Goal: Transaction & Acquisition: Purchase product/service

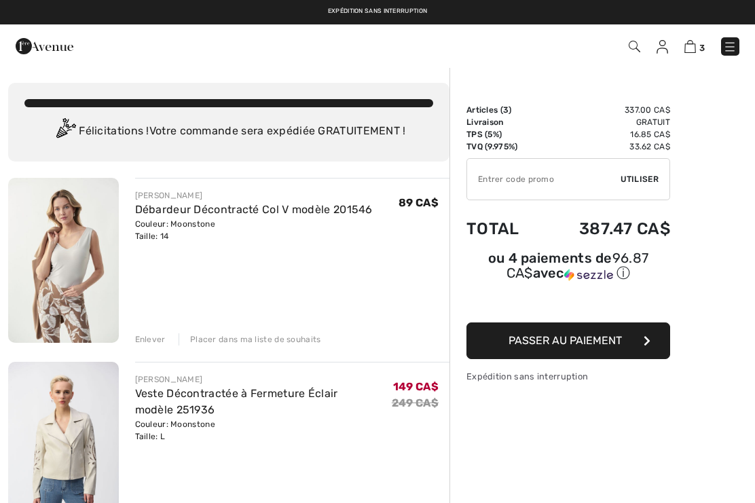
click at [45, 48] on img at bounding box center [45, 46] width 58 height 27
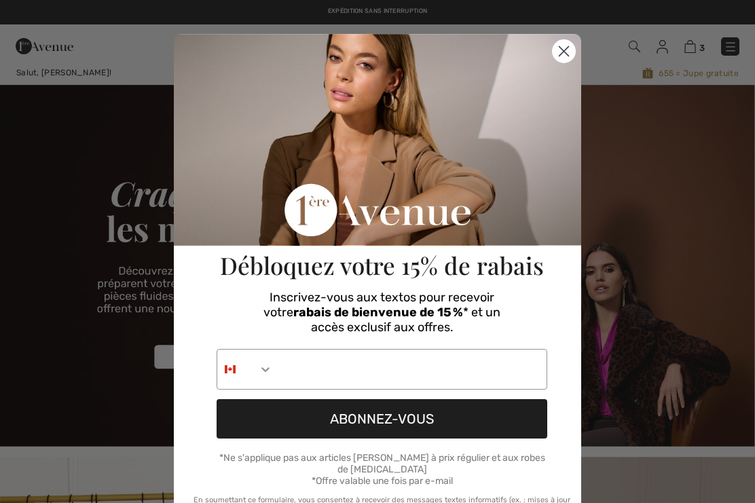
checkbox input "true"
click at [573, 58] on circle "Close dialog" at bounding box center [564, 51] width 22 height 22
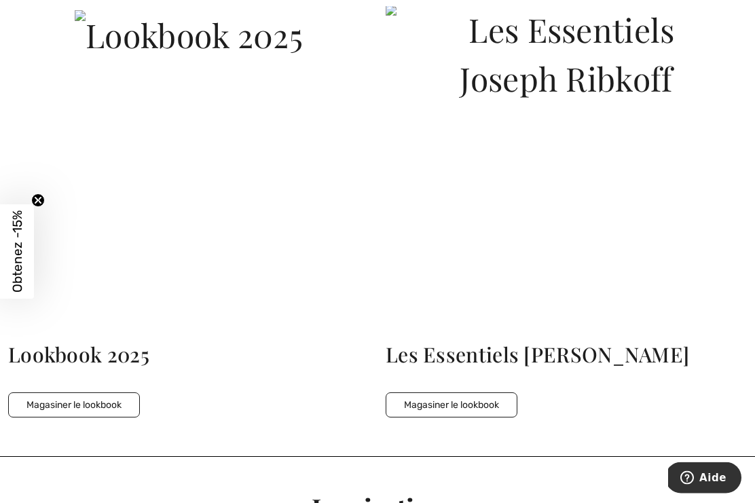
scroll to position [2897, 0]
click at [477, 398] on button "Magasiner le lookbook" at bounding box center [452, 404] width 132 height 25
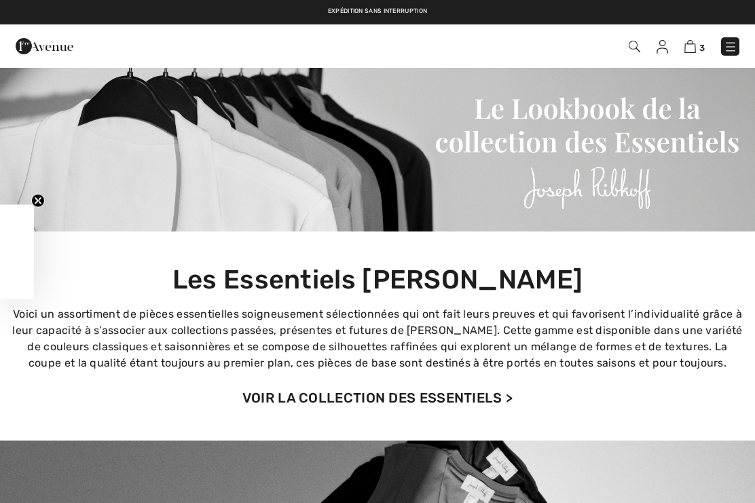
checkbox input "true"
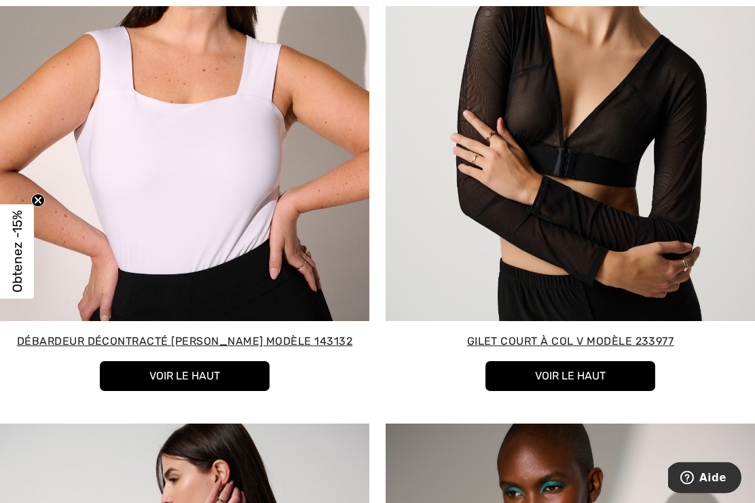
scroll to position [902, 0]
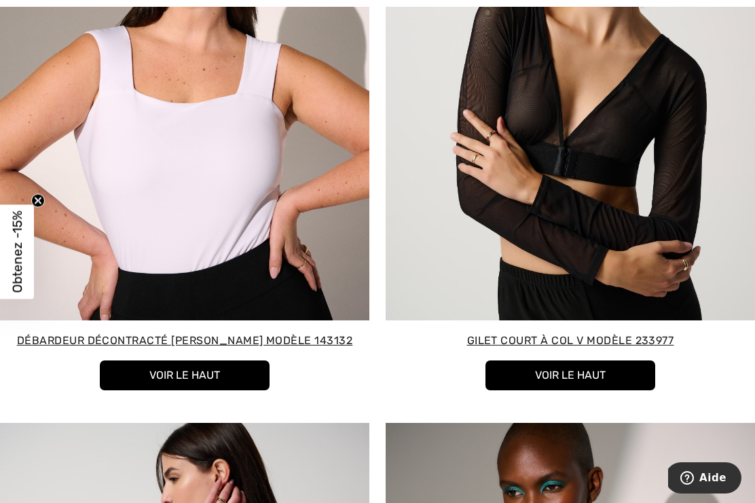
click at [239, 370] on button "Voir le haut" at bounding box center [185, 375] width 170 height 30
click at [216, 375] on div at bounding box center [377, 251] width 755 height 503
click at [272, 250] on div at bounding box center [377, 251] width 755 height 503
click at [209, 378] on div at bounding box center [377, 251] width 755 height 503
click at [217, 338] on div at bounding box center [377, 251] width 755 height 503
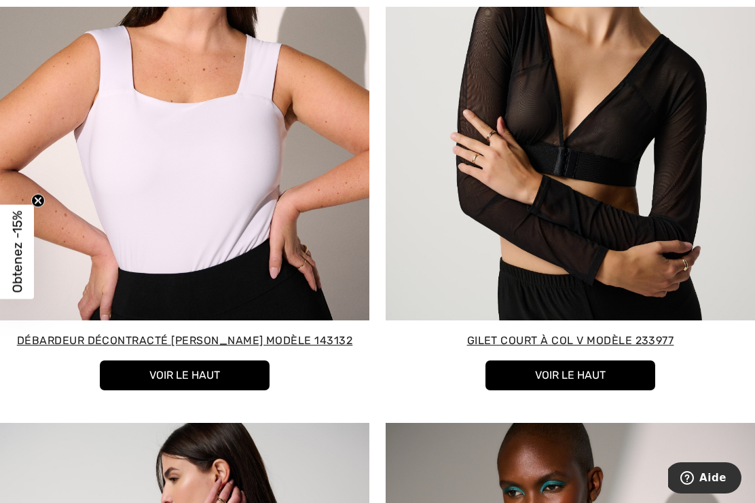
click at [220, 342] on div at bounding box center [377, 251] width 755 height 503
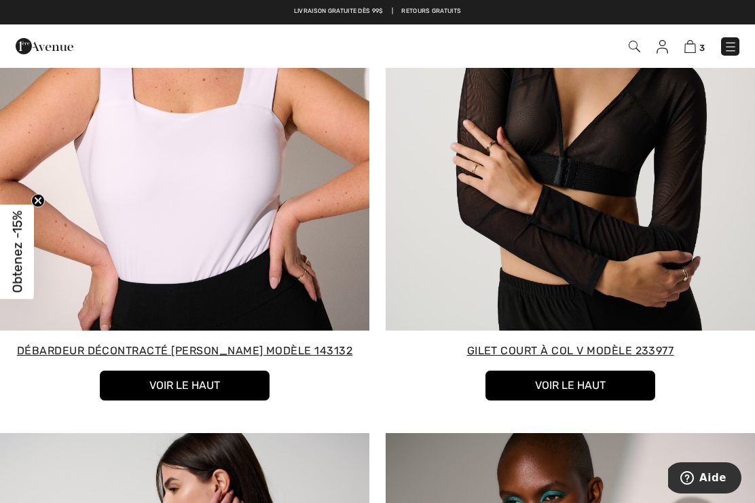
scroll to position [846, 0]
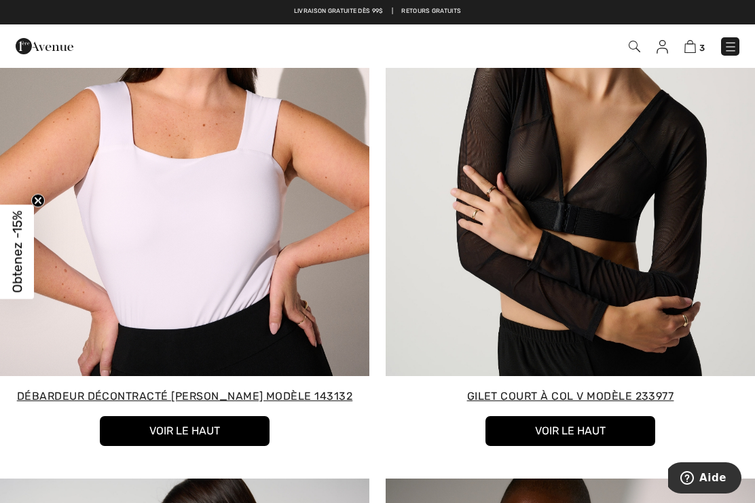
click at [268, 276] on div at bounding box center [377, 251] width 755 height 503
click at [263, 270] on div at bounding box center [377, 251] width 755 height 503
click at [275, 270] on div at bounding box center [377, 251] width 755 height 503
click at [221, 428] on div at bounding box center [377, 251] width 755 height 503
click at [242, 401] on div at bounding box center [377, 251] width 755 height 503
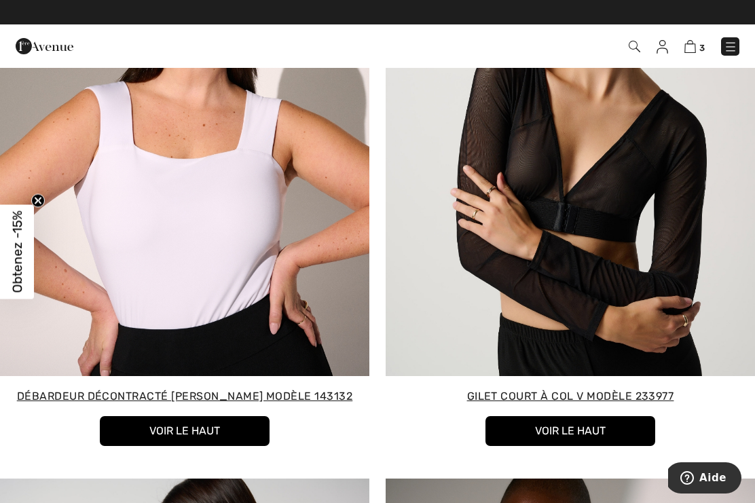
click at [297, 400] on div at bounding box center [377, 251] width 755 height 503
click at [240, 377] on div at bounding box center [377, 251] width 755 height 503
click at [261, 314] on div at bounding box center [377, 251] width 755 height 503
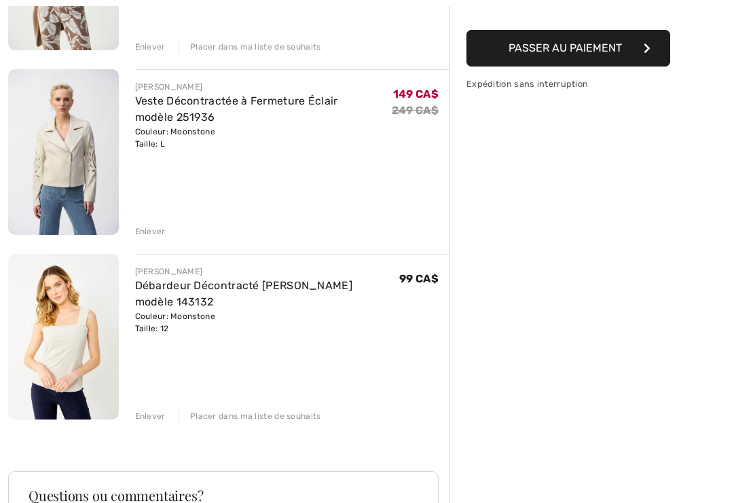
scroll to position [293, 0]
click at [324, 290] on link "Débardeur Décontracté Col Carré modèle 143132" at bounding box center [244, 293] width 218 height 29
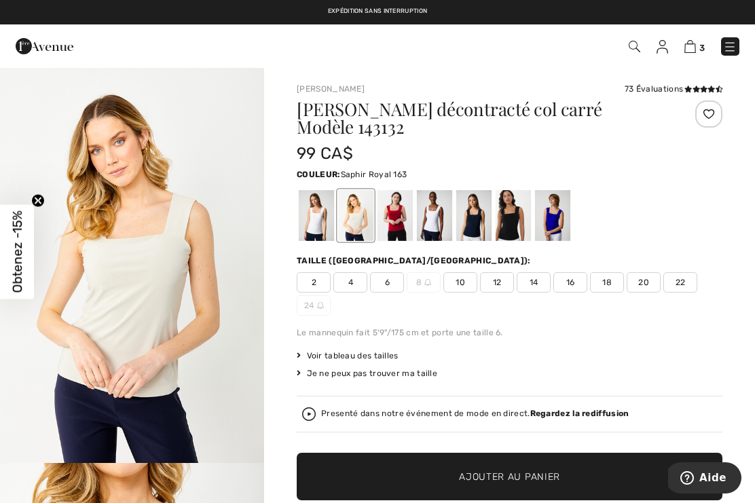
click at [559, 226] on div at bounding box center [552, 215] width 35 height 51
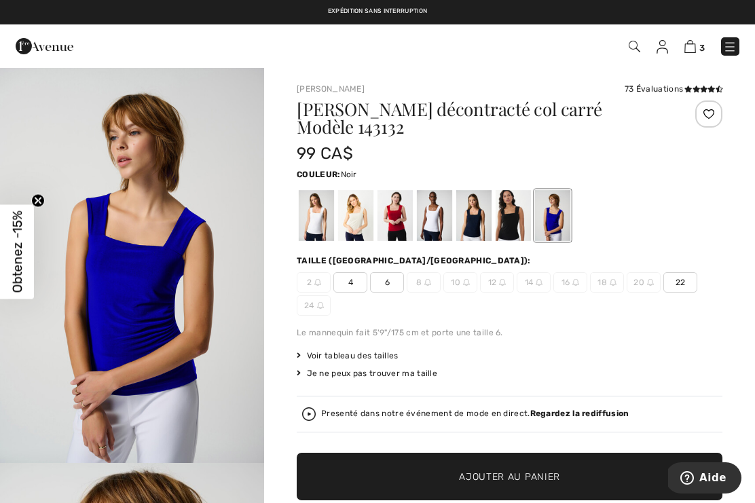
click at [525, 217] on div at bounding box center [513, 215] width 35 height 51
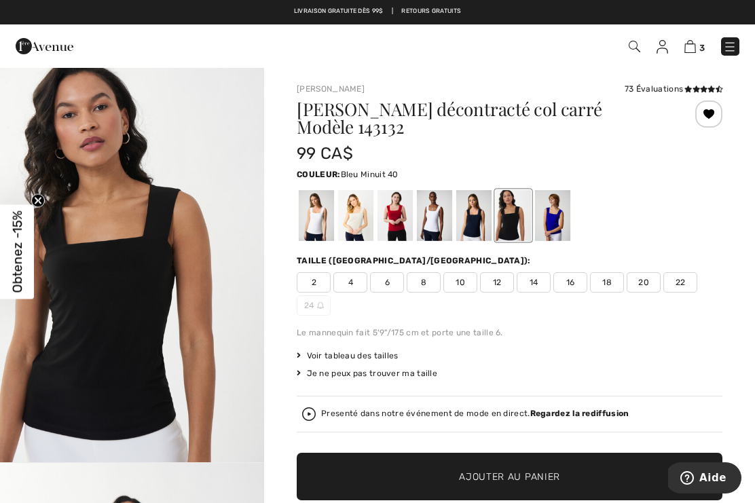
click at [483, 210] on div at bounding box center [473, 215] width 35 height 51
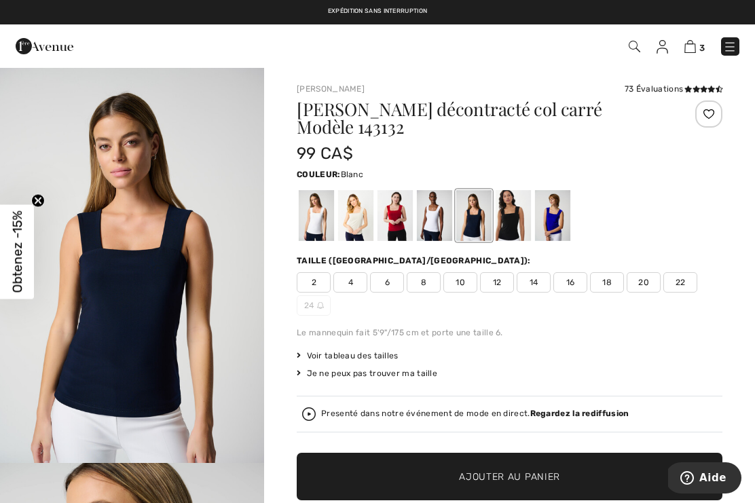
click at [447, 217] on div at bounding box center [434, 215] width 35 height 51
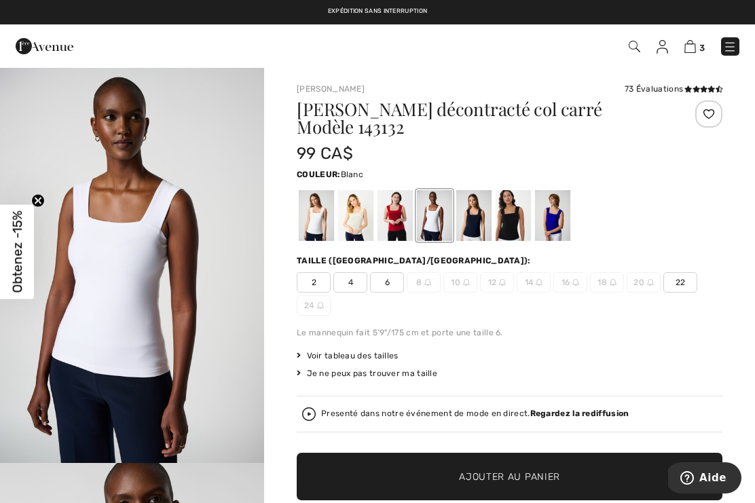
click at [405, 229] on div at bounding box center [394, 215] width 35 height 51
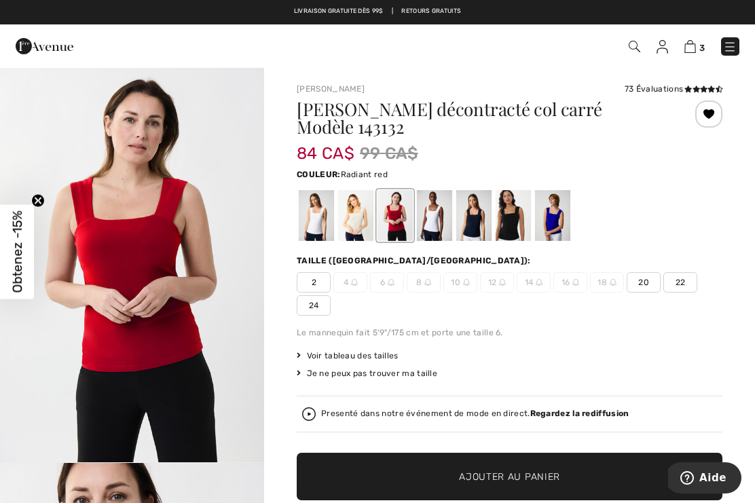
click at [363, 227] on div at bounding box center [355, 215] width 35 height 51
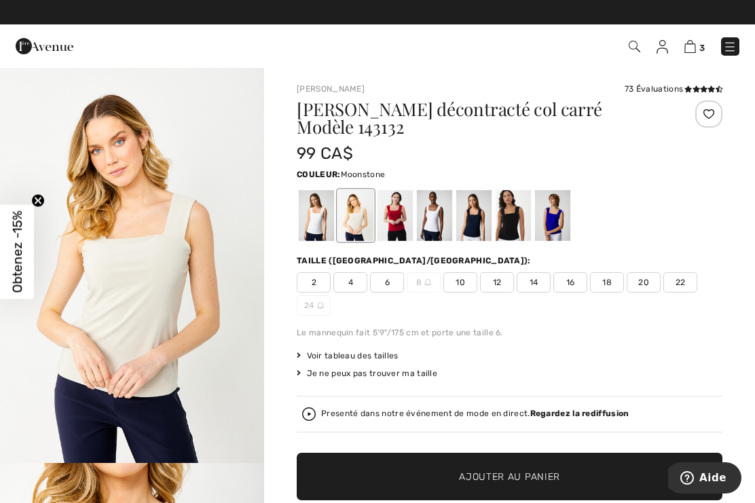
click at [324, 213] on div at bounding box center [316, 215] width 35 height 51
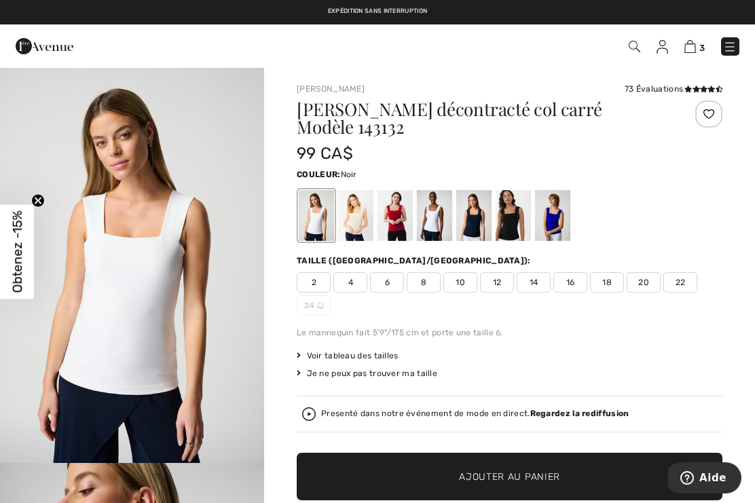
click at [521, 208] on div at bounding box center [513, 215] width 35 height 51
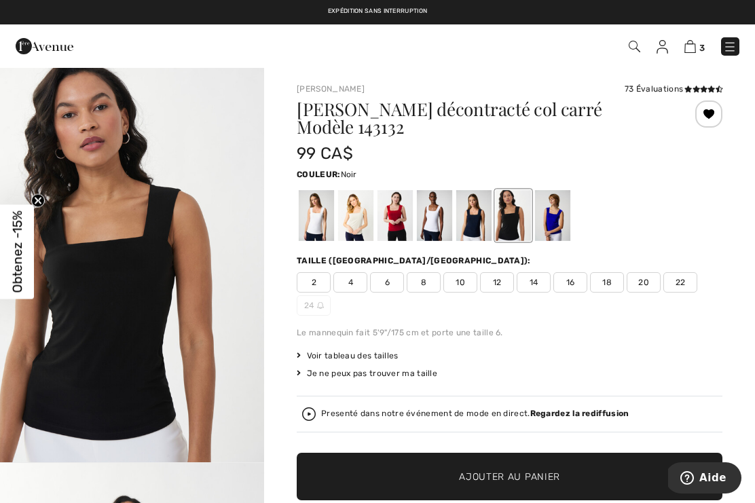
click at [490, 213] on div at bounding box center [473, 215] width 35 height 51
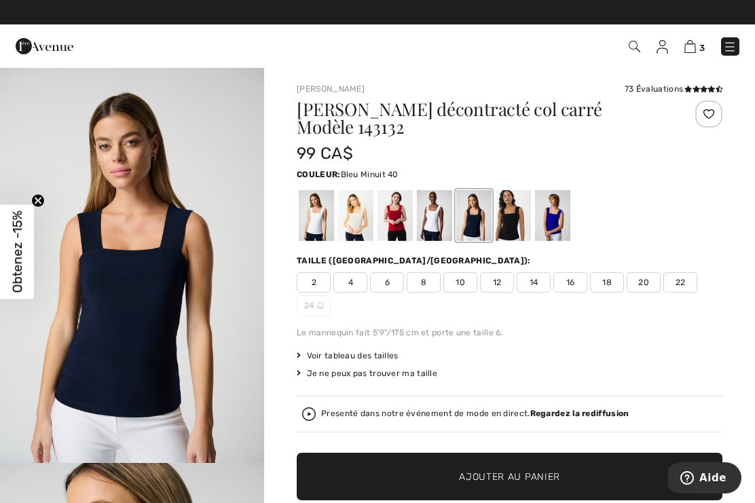
click at [483, 222] on div at bounding box center [473, 215] width 35 height 51
click at [560, 219] on div at bounding box center [552, 215] width 35 height 51
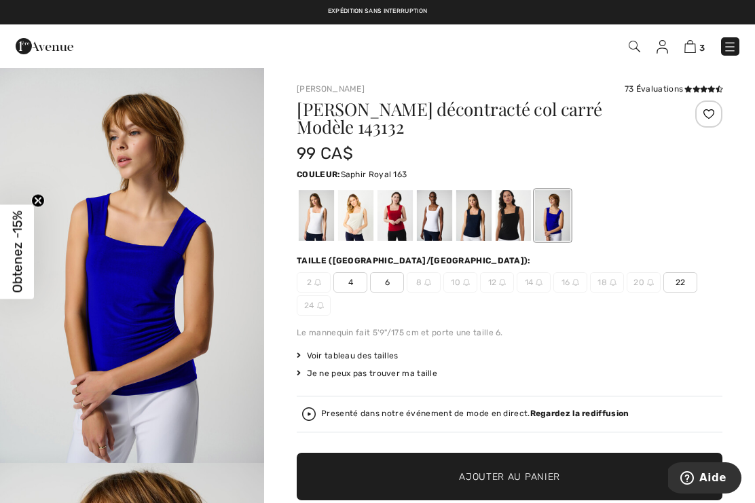
click at [694, 51] on img at bounding box center [690, 46] width 12 height 13
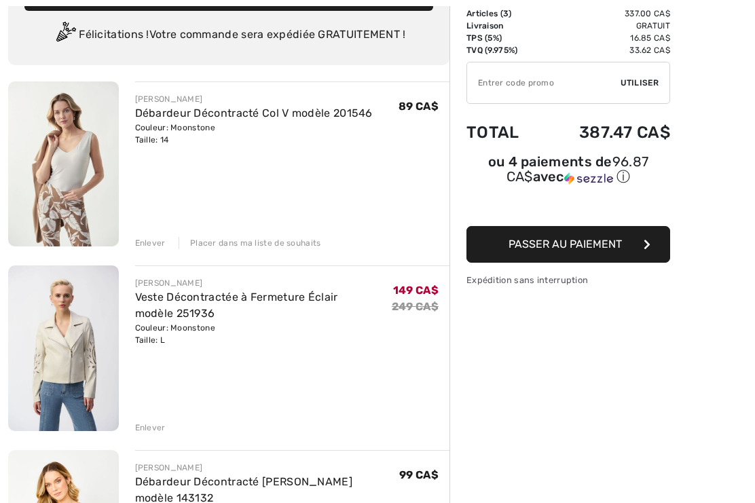
scroll to position [96, 0]
click at [166, 119] on link "Débardeur Décontracté Col V modèle 201546" at bounding box center [254, 113] width 238 height 13
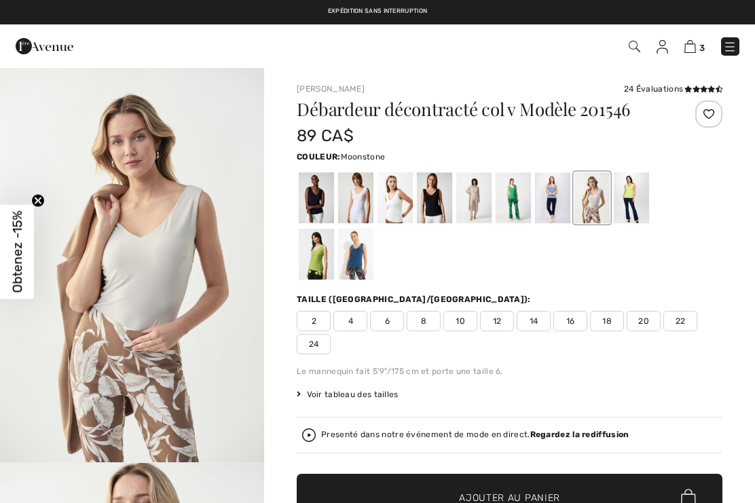
checkbox input "true"
click at [334, 229] on div at bounding box center [316, 254] width 35 height 51
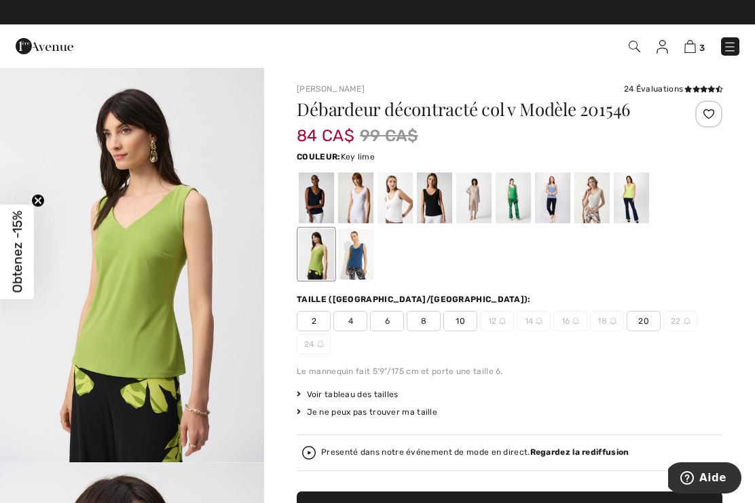
click at [642, 198] on div at bounding box center [631, 197] width 35 height 51
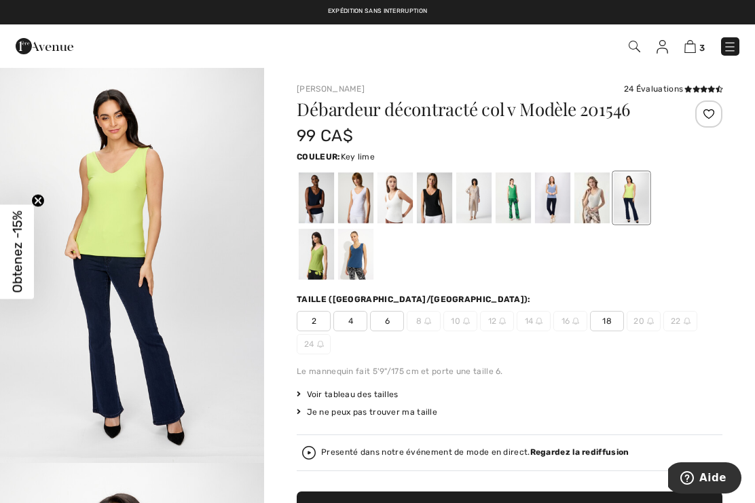
click at [334, 229] on div at bounding box center [316, 254] width 35 height 51
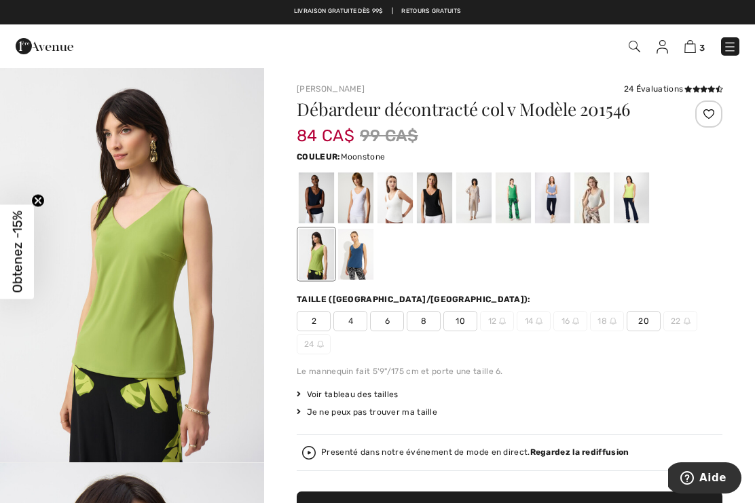
click at [597, 202] on div at bounding box center [591, 197] width 35 height 51
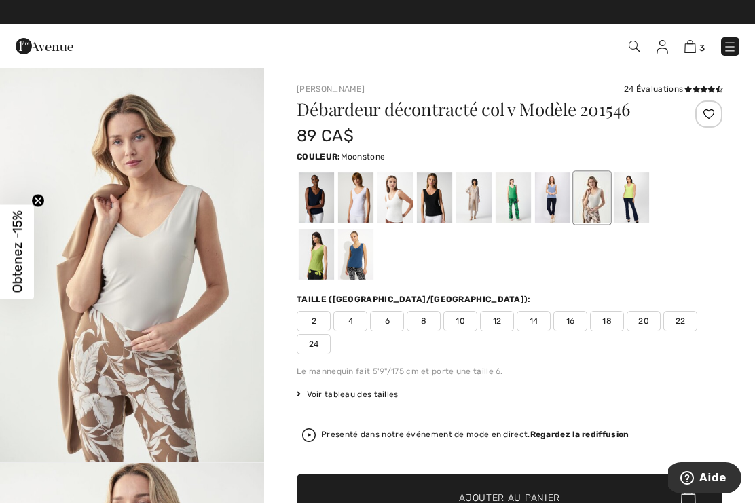
click at [557, 199] on div at bounding box center [552, 197] width 35 height 51
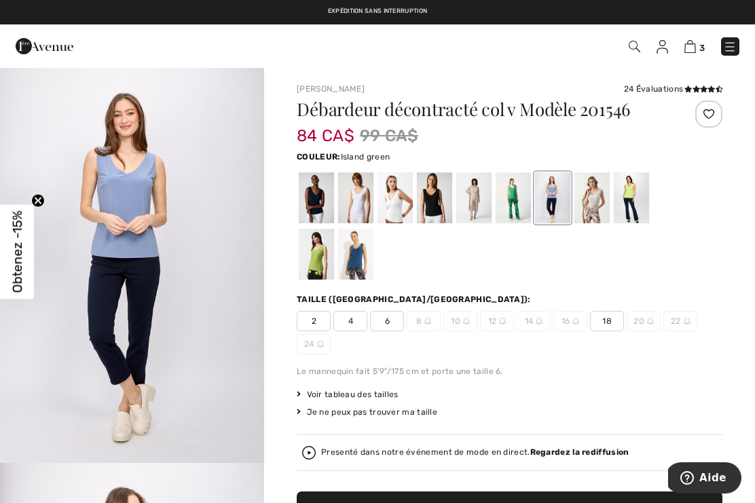
click at [527, 202] on div at bounding box center [513, 197] width 35 height 51
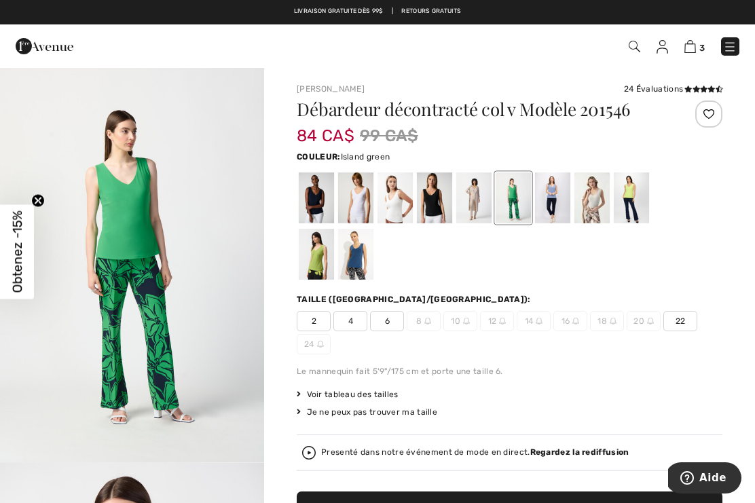
click at [482, 202] on div at bounding box center [473, 197] width 35 height 51
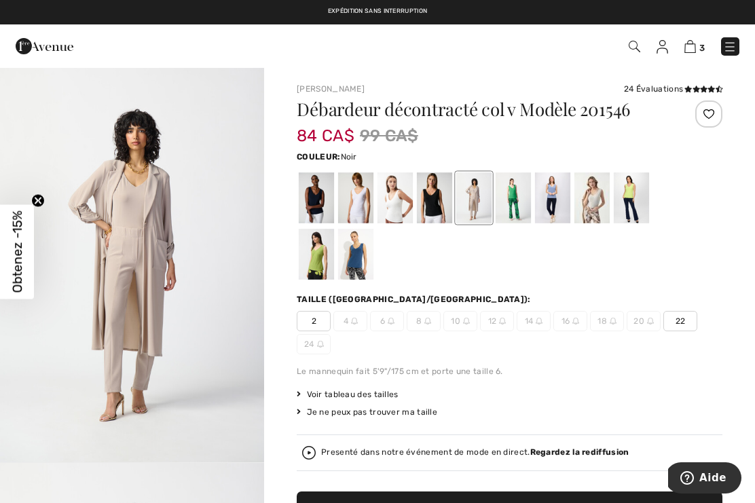
click at [446, 206] on div at bounding box center [434, 197] width 35 height 51
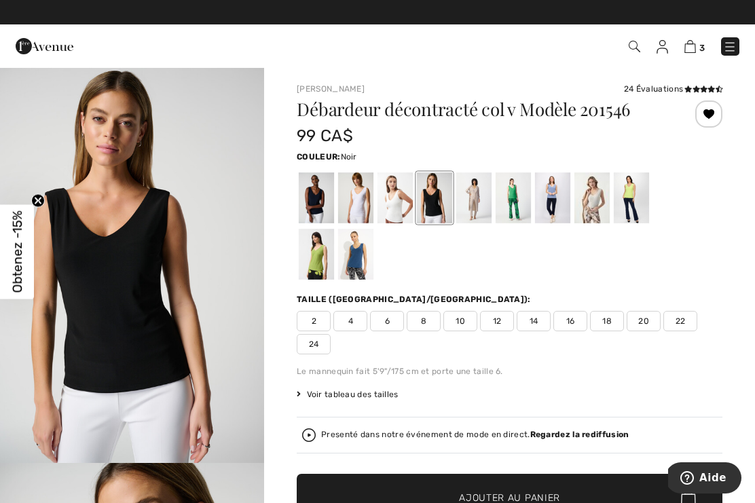
click at [686, 59] on div "3 Commander" at bounding box center [533, 47] width 434 height 28
click at [442, 210] on div at bounding box center [434, 197] width 35 height 51
click at [406, 213] on div at bounding box center [394, 197] width 35 height 51
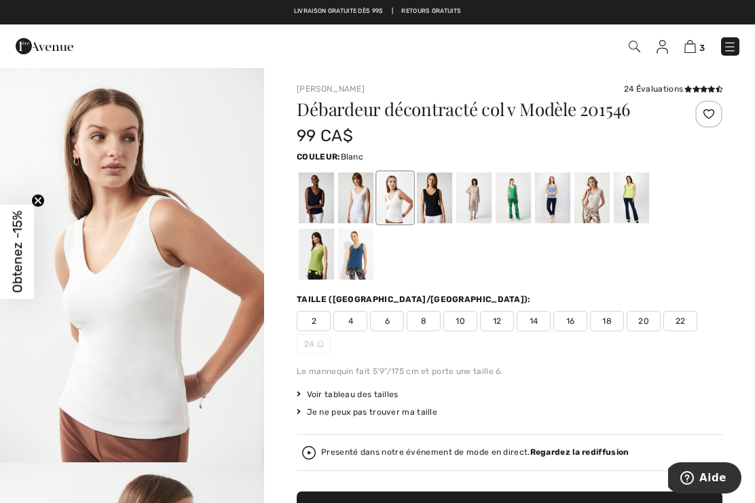
click at [371, 215] on div at bounding box center [355, 197] width 35 height 51
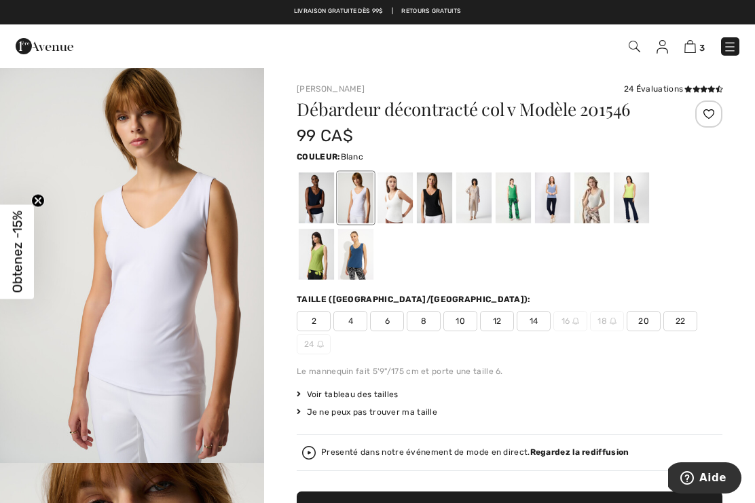
click at [322, 208] on div at bounding box center [316, 197] width 35 height 51
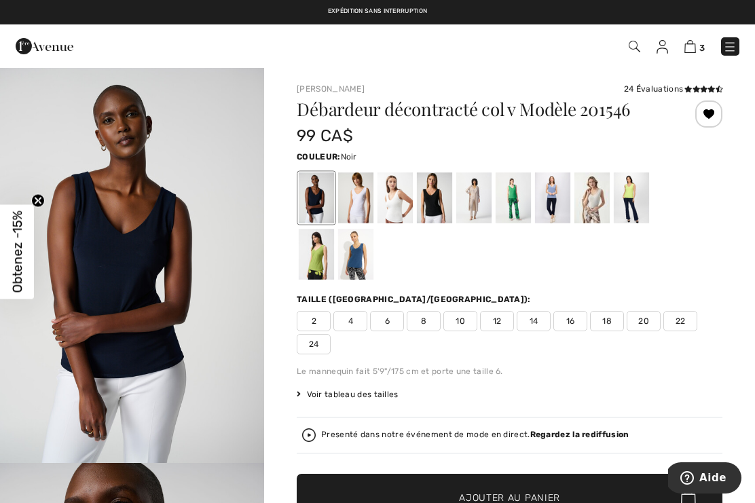
click at [438, 211] on div at bounding box center [434, 197] width 35 height 51
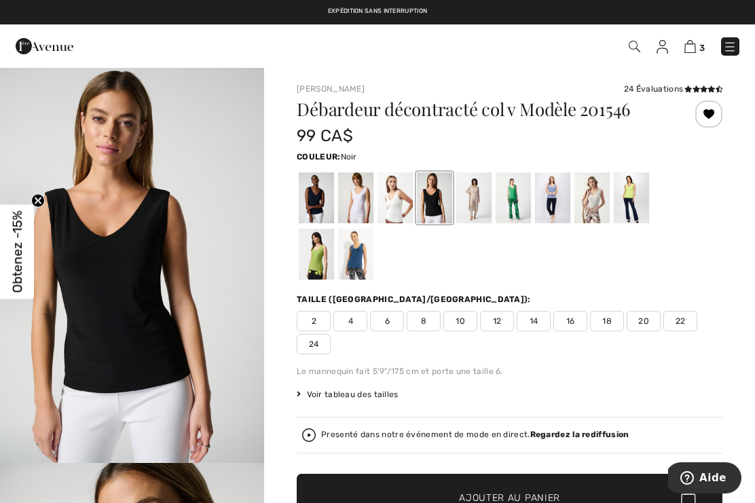
click at [489, 204] on div at bounding box center [473, 197] width 35 height 51
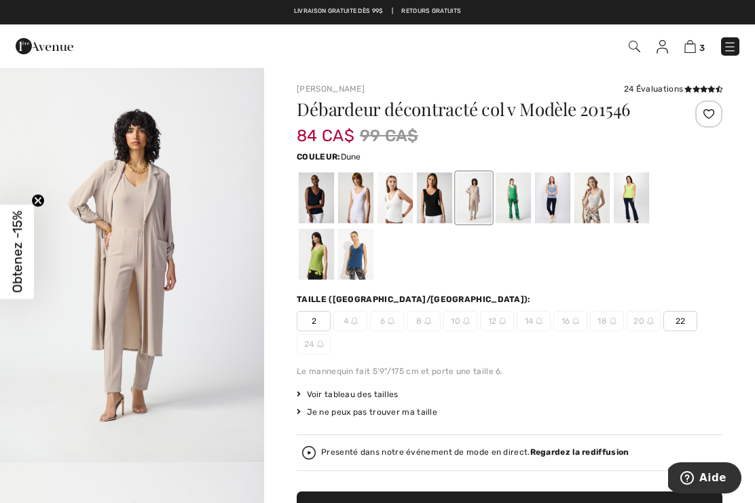
click at [647, 261] on div at bounding box center [510, 226] width 426 height 113
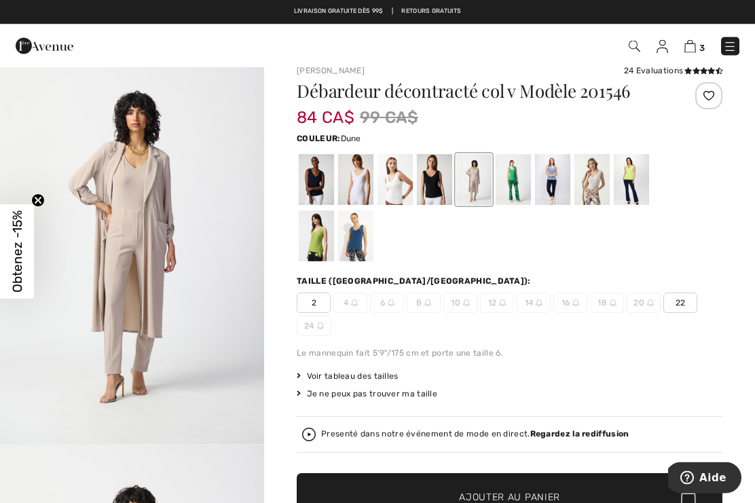
scroll to position [45, 0]
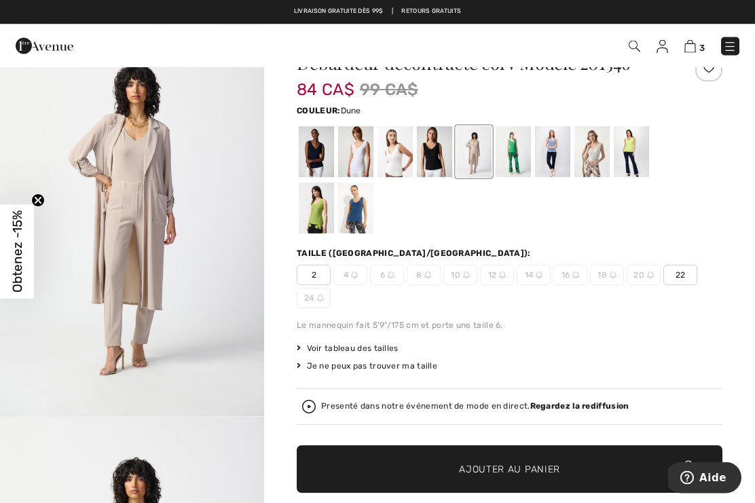
click at [585, 407] on strong "Regardez la rediffusion" at bounding box center [579, 407] width 99 height 10
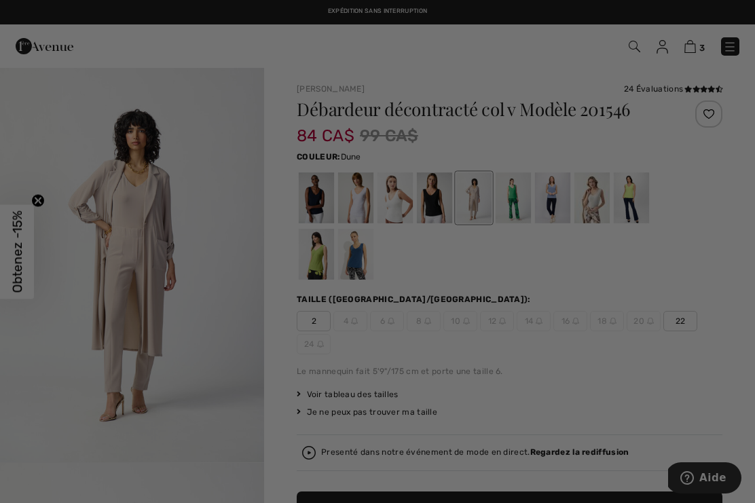
scroll to position [0, 0]
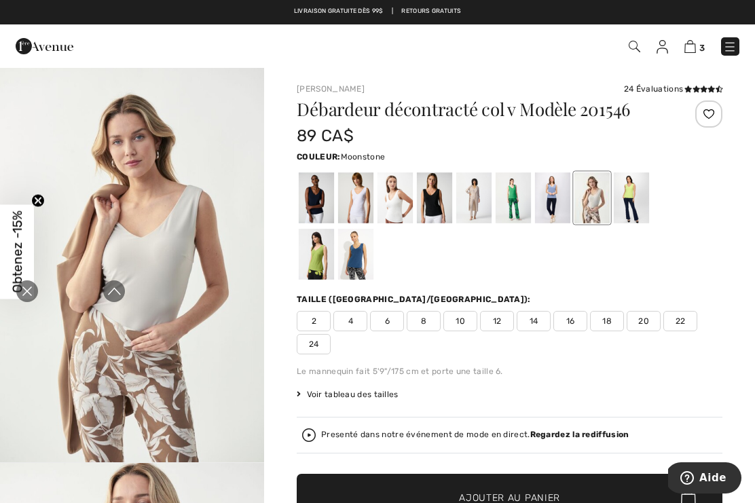
click at [29, 297] on icon "Fermer la curation en direct" at bounding box center [27, 291] width 16 height 16
